Goal: Transaction & Acquisition: Obtain resource

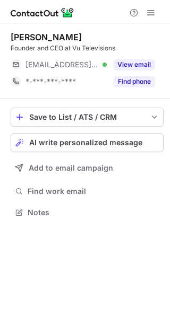
scroll to position [205, 170]
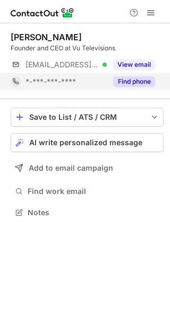
click at [141, 84] on button "Find phone" at bounding box center [134, 81] width 42 height 11
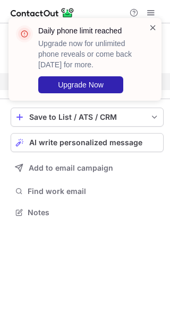
click at [151, 27] on span at bounding box center [152, 27] width 8 height 11
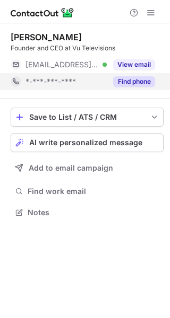
click at [149, 14] on span at bounding box center [150, 12] width 8 height 8
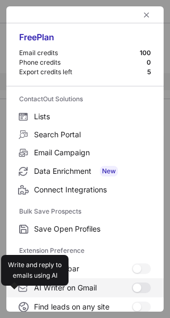
scroll to position [124, 0]
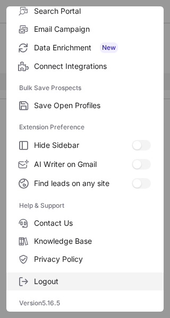
click at [80, 279] on span "Logout" at bounding box center [92, 282] width 117 height 10
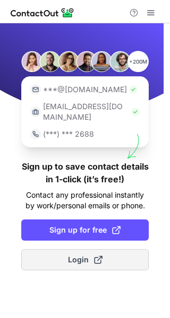
click at [77, 254] on span "Login" at bounding box center [85, 259] width 34 height 11
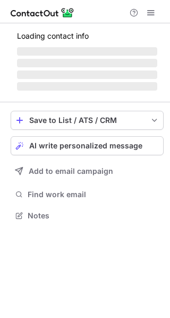
scroll to position [205, 170]
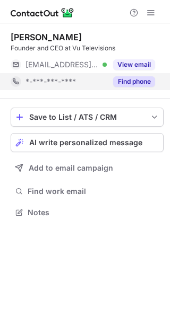
click at [143, 84] on button "Find phone" at bounding box center [134, 81] width 42 height 11
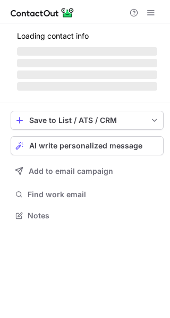
scroll to position [205, 170]
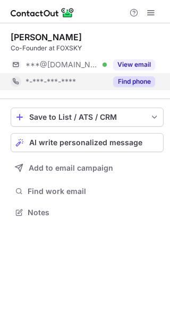
click at [143, 84] on button "Find phone" at bounding box center [134, 81] width 42 height 11
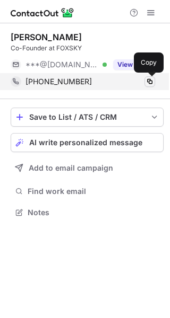
click at [146, 83] on span at bounding box center [149, 81] width 8 height 8
